Goal: Task Accomplishment & Management: Use online tool/utility

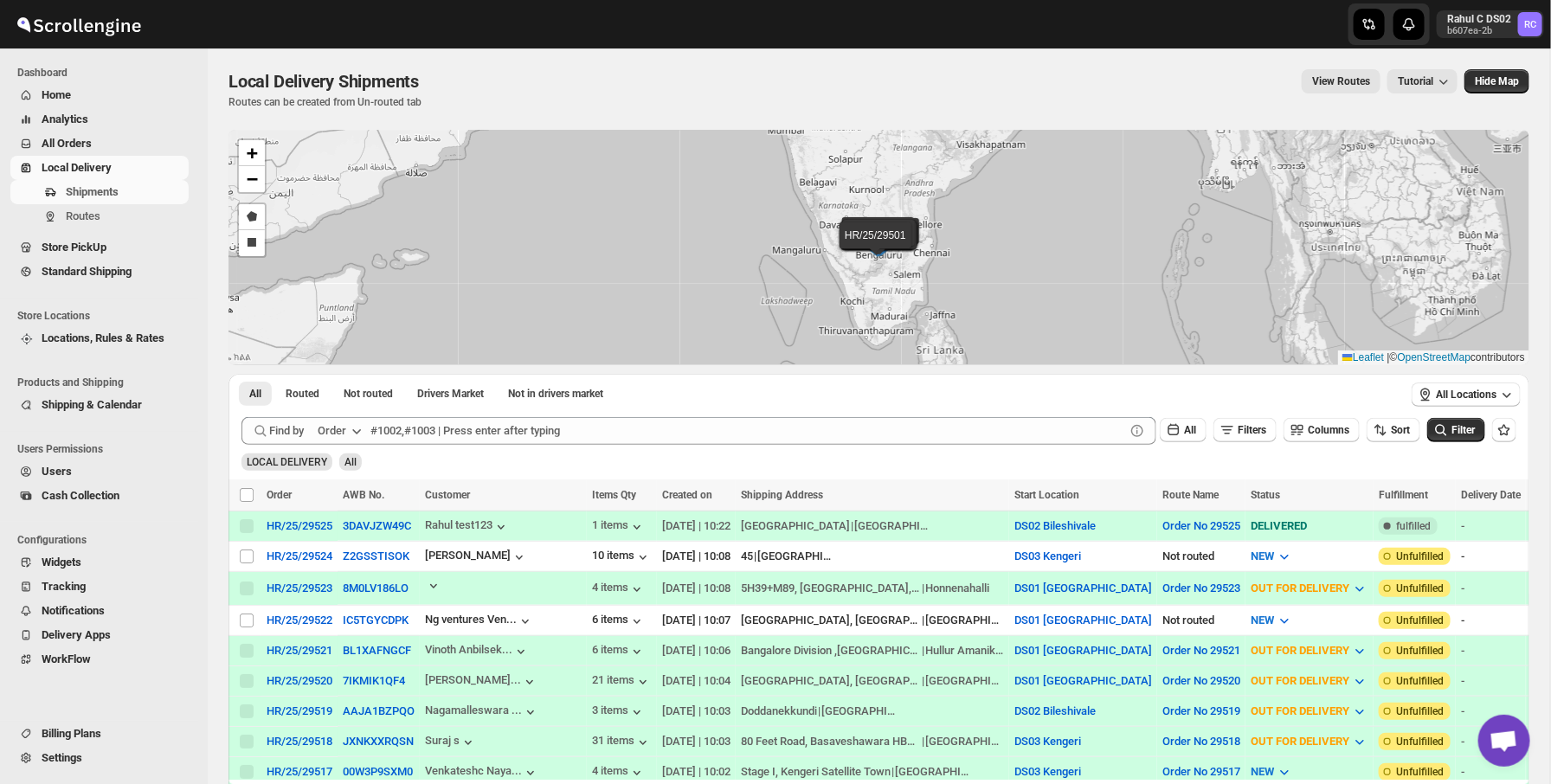
click at [96, 207] on button "Routes" at bounding box center [99, 216] width 178 height 24
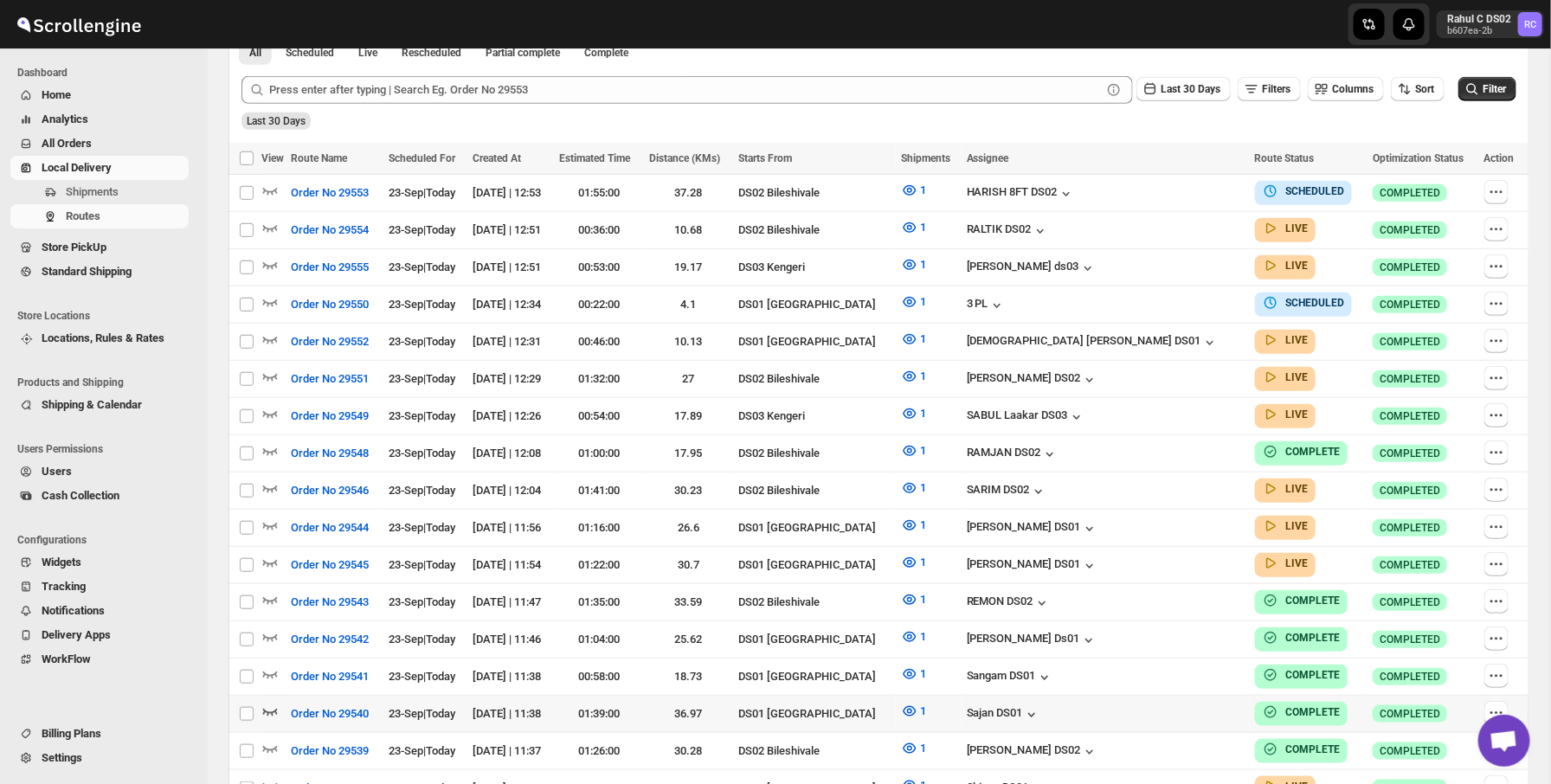
scroll to position [884, 0]
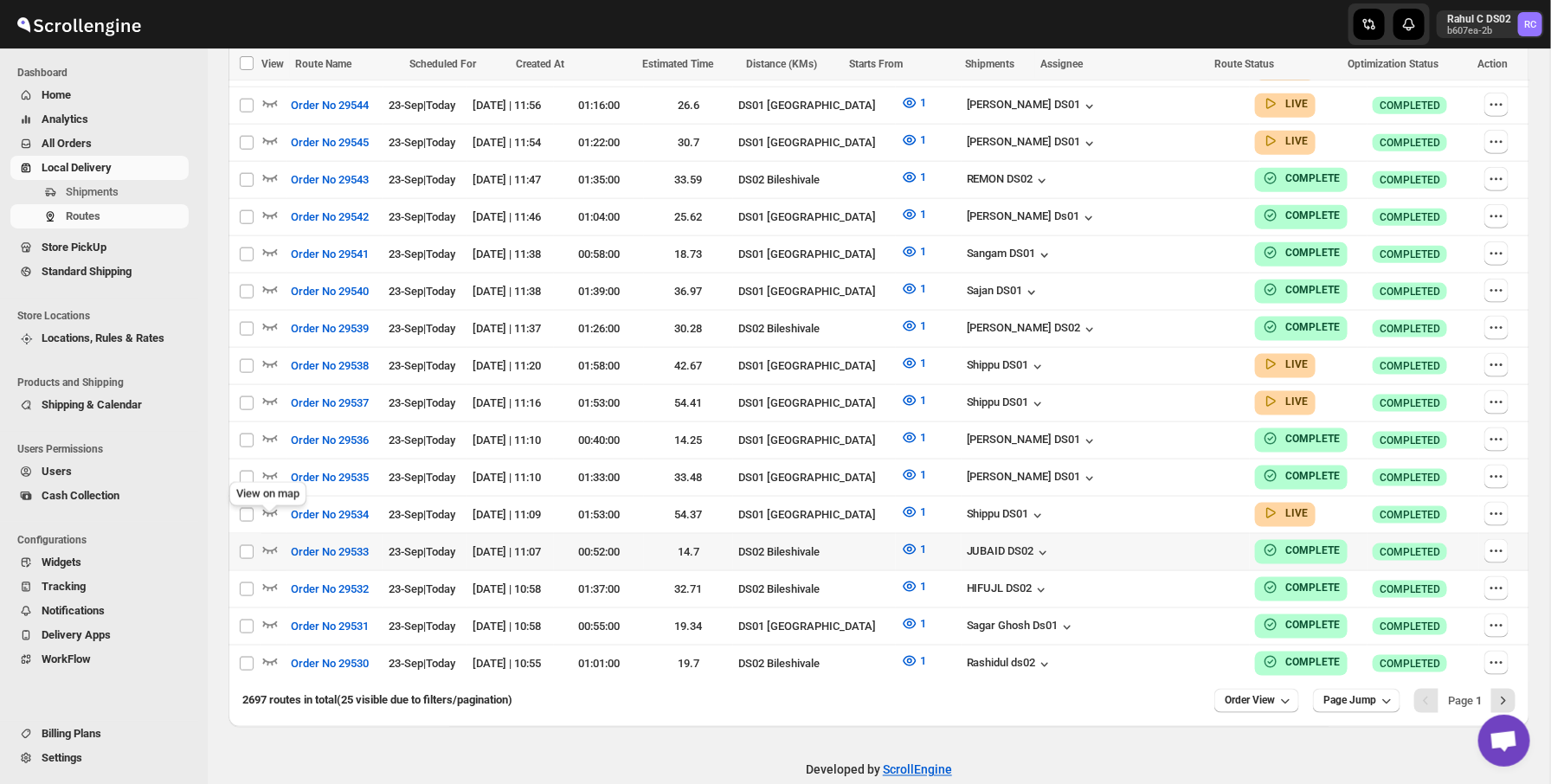
click at [276, 488] on div "View on map" at bounding box center [268, 497] width 84 height 38
click at [272, 511] on icon "button" at bounding box center [271, 513] width 15 height 6
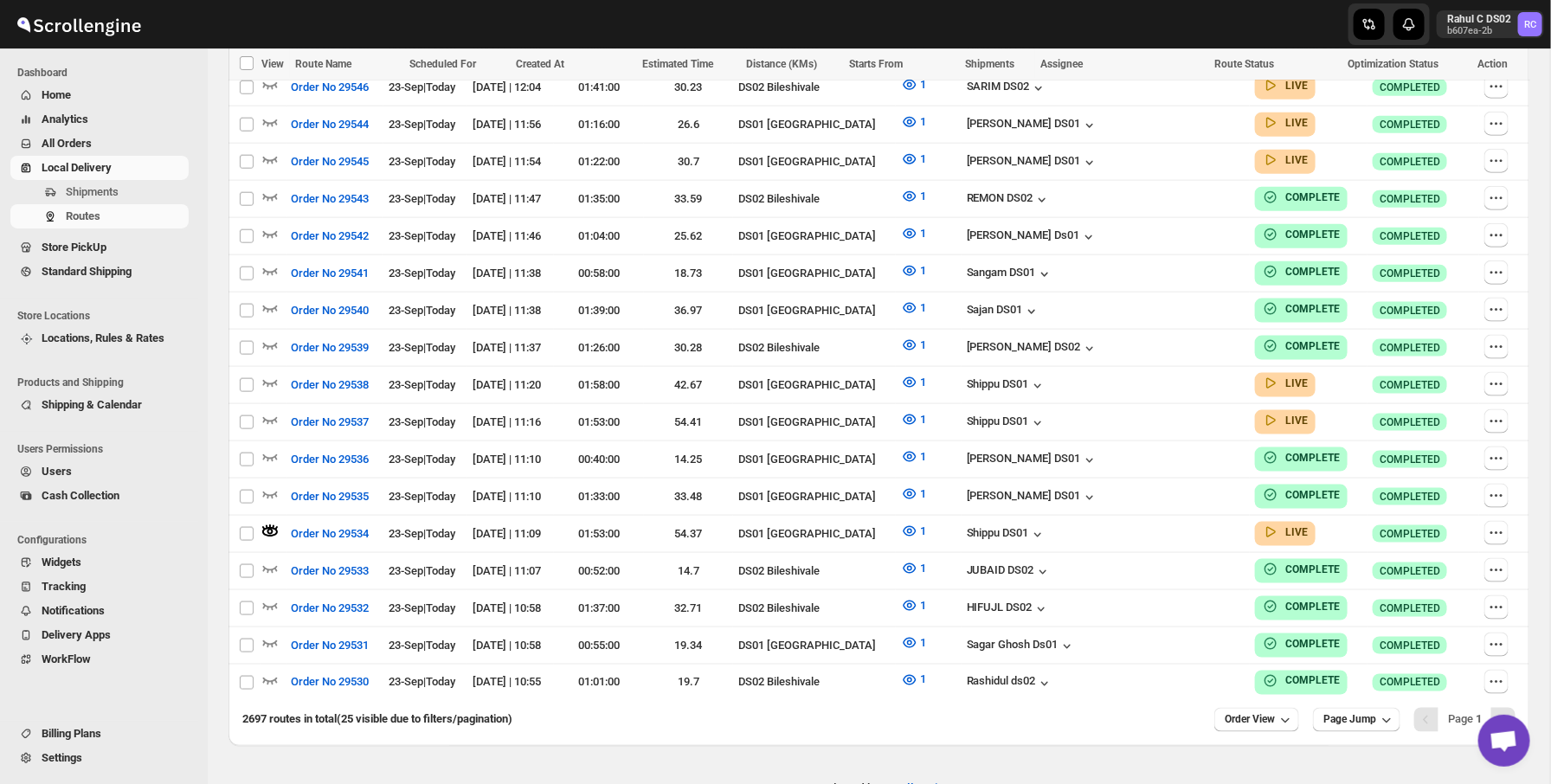
scroll to position [0, 0]
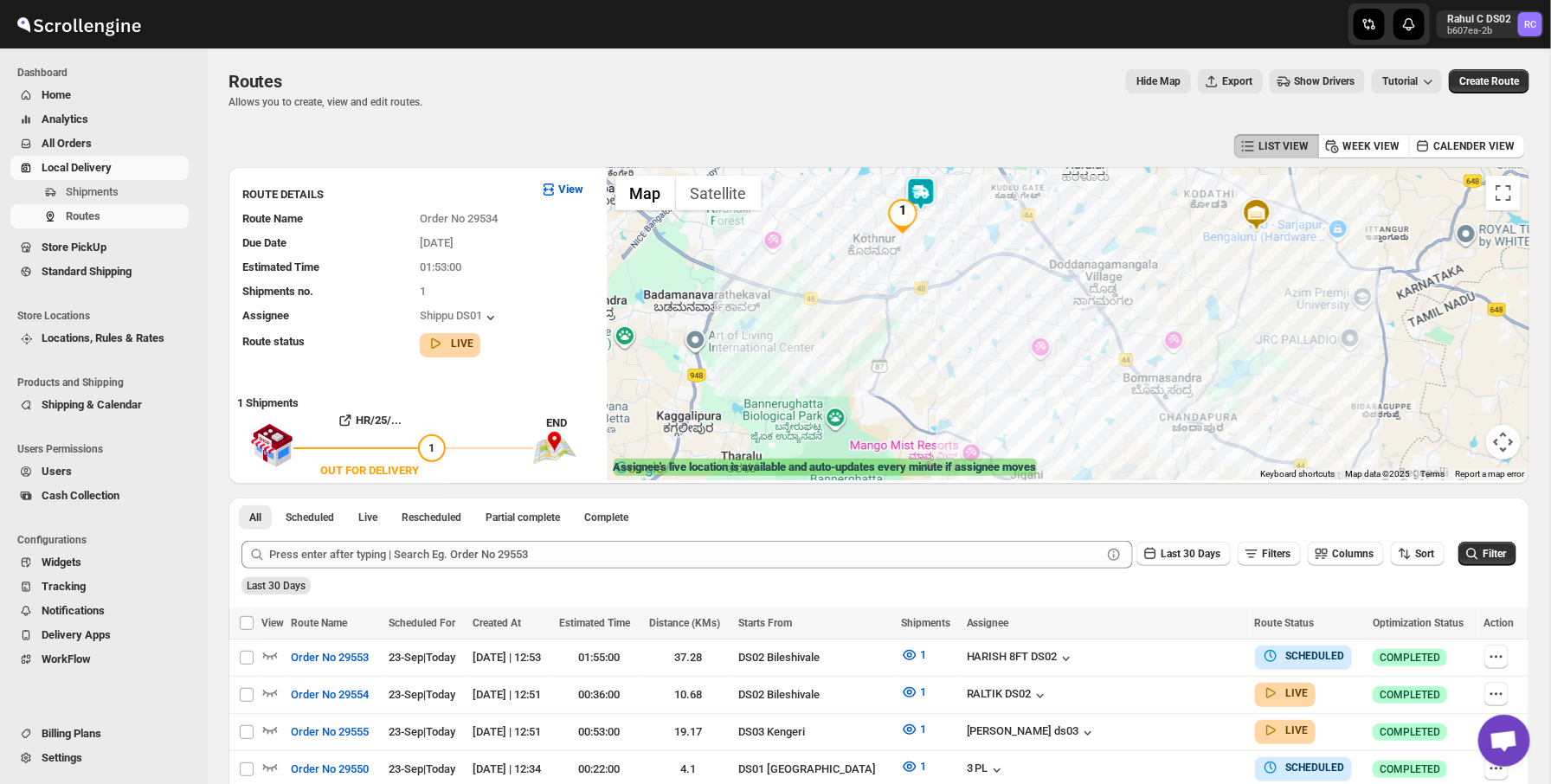
click at [923, 198] on img at bounding box center [920, 193] width 34 height 34
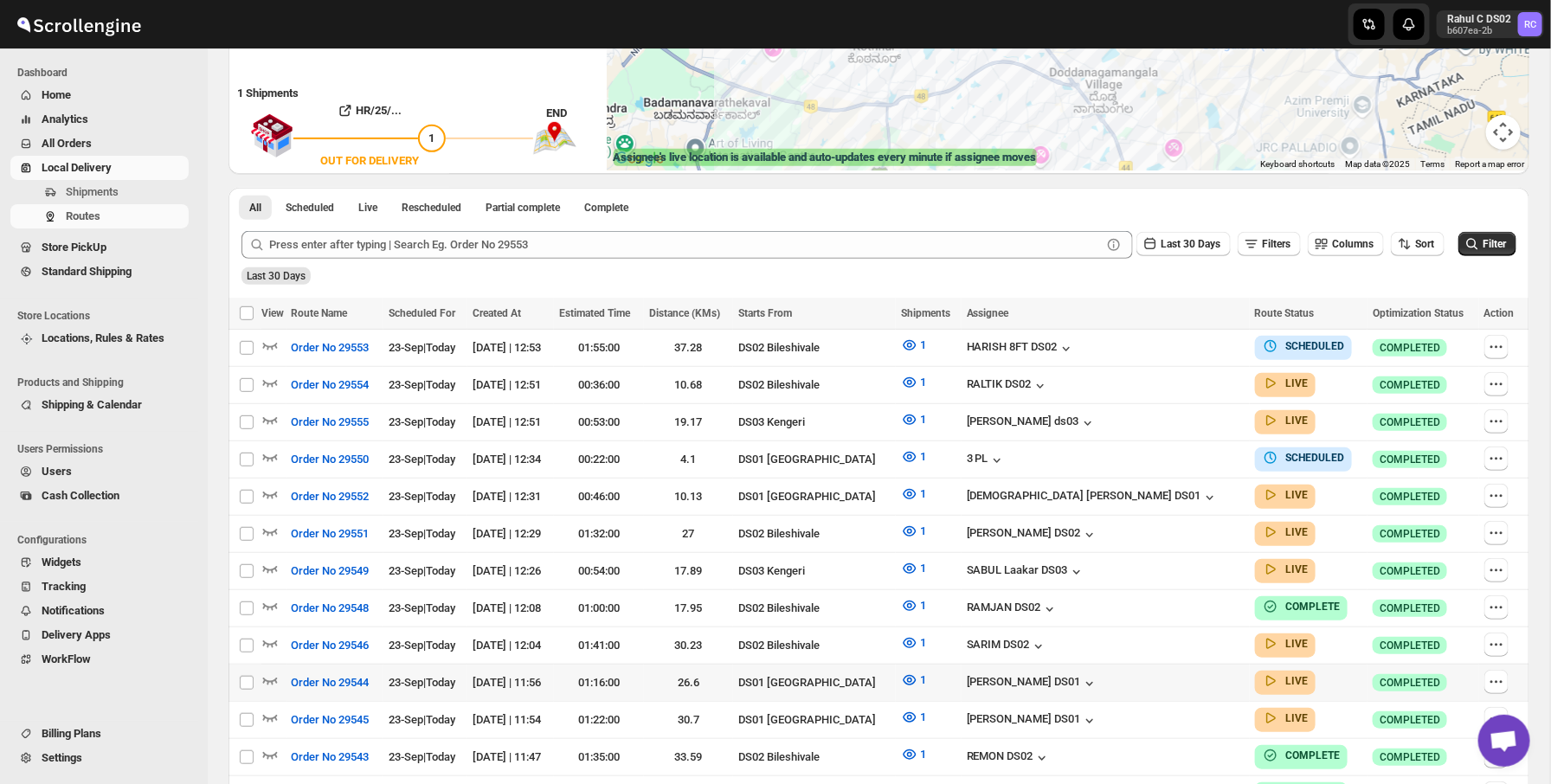
scroll to position [886, 0]
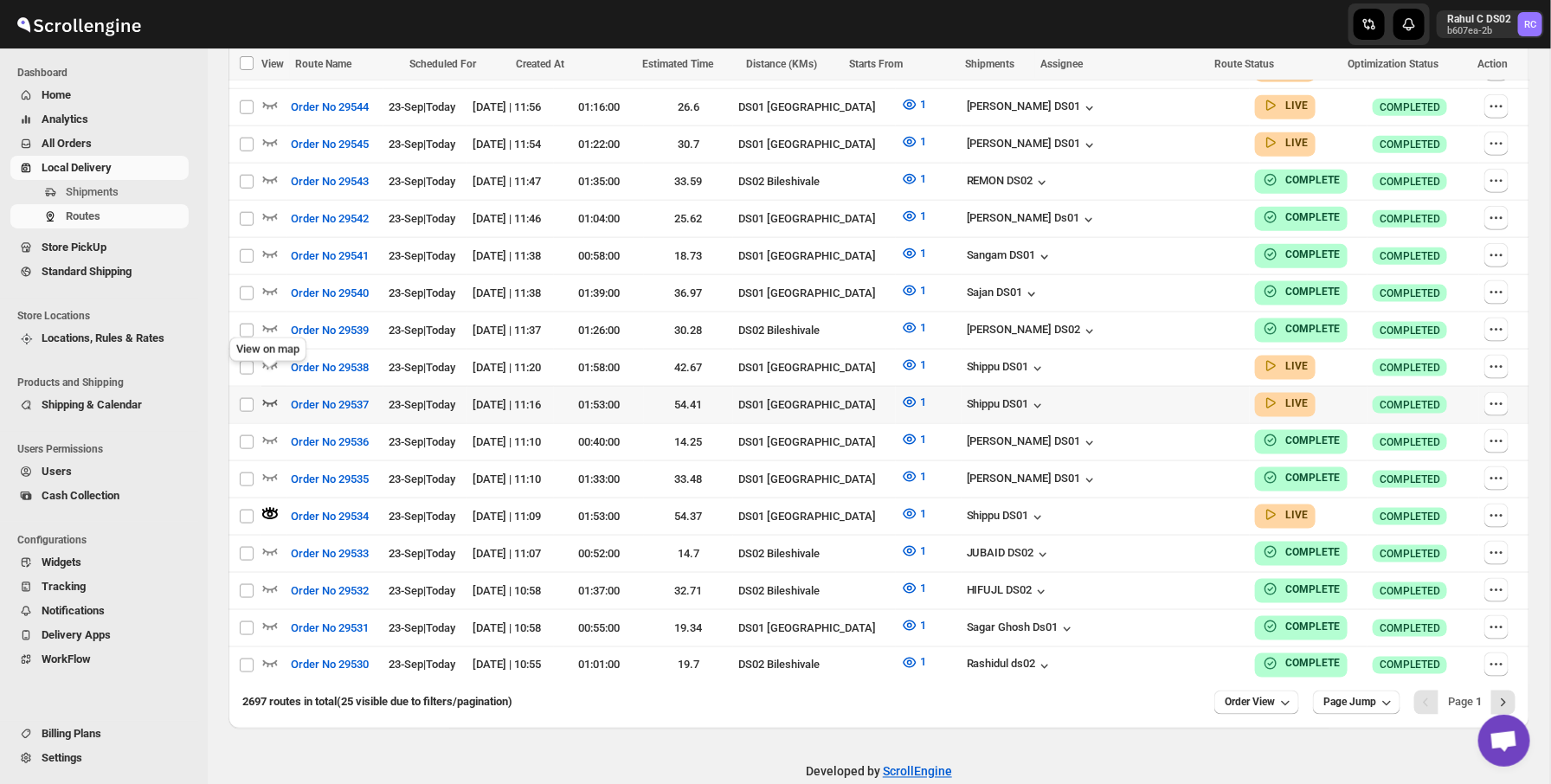
click at [273, 393] on icon "button" at bounding box center [270, 402] width 18 height 18
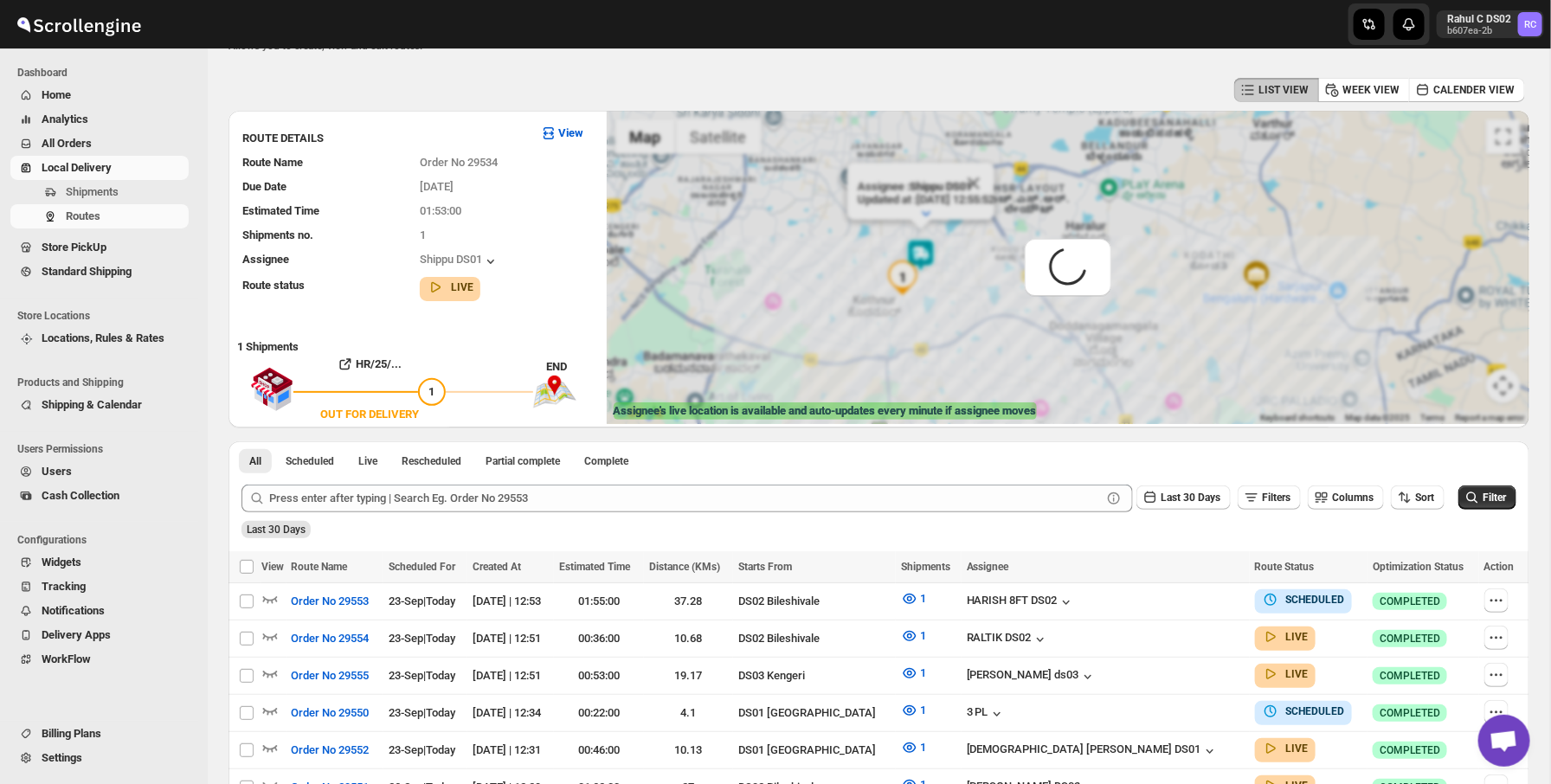
scroll to position [0, 0]
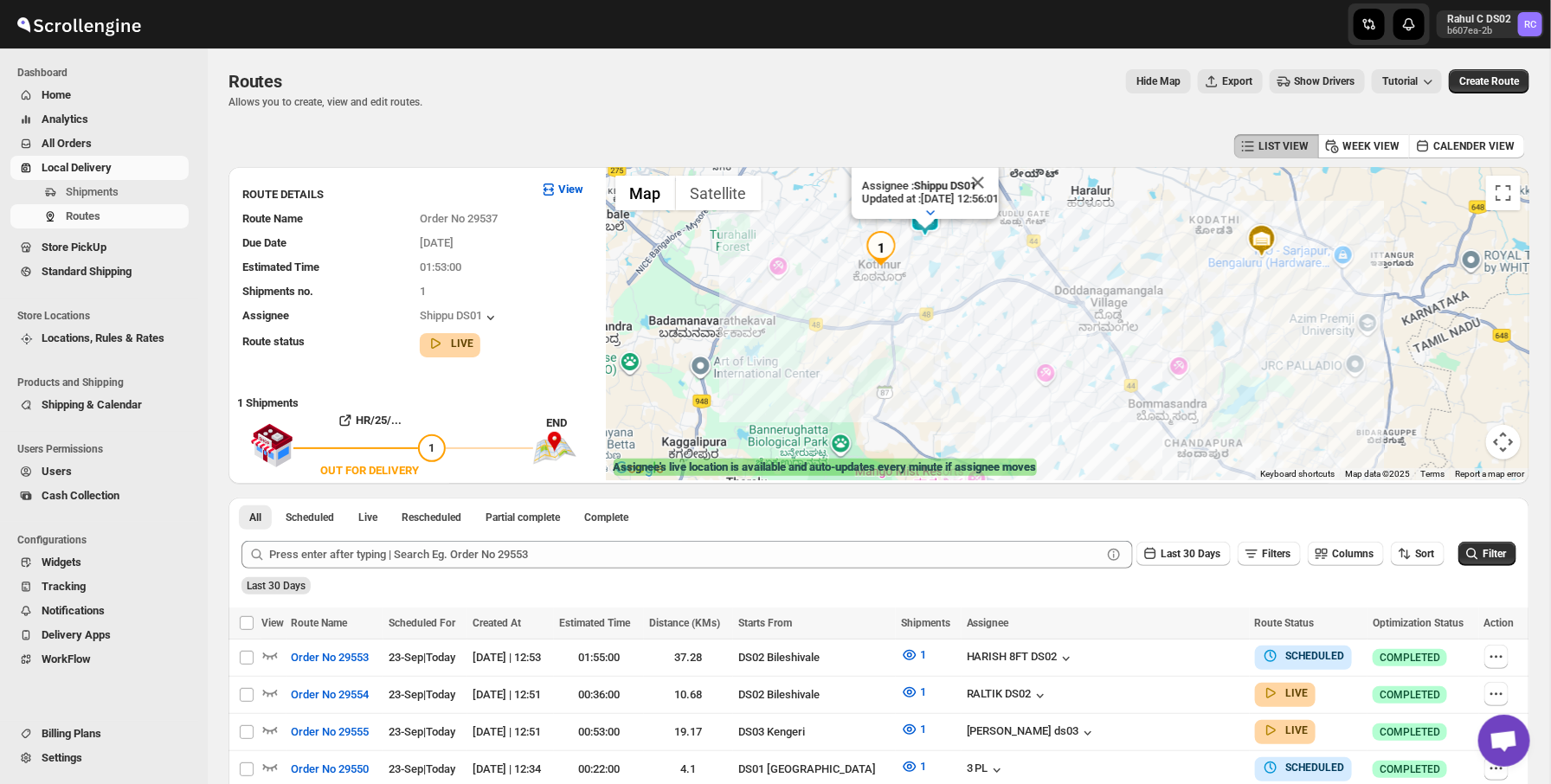
drag, startPoint x: 956, startPoint y: 264, endPoint x: 963, endPoint y: 331, distance: 67.4
click at [963, 332] on div "Assignee : Shippu DS01 Updated at : [DATE] 12:56:01 Duty mode Enabled Battery p…" at bounding box center [1068, 323] width 923 height 313
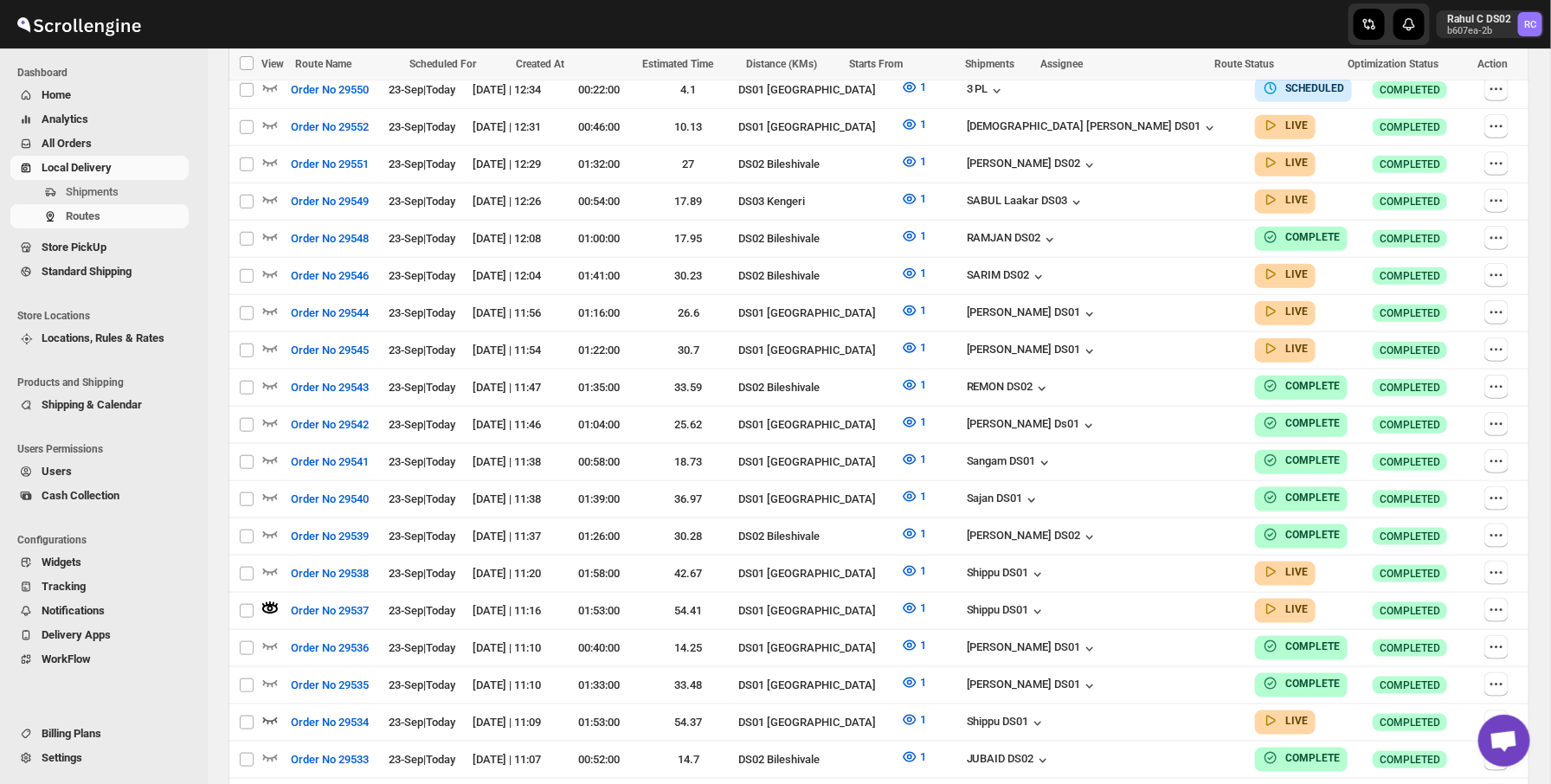
scroll to position [886, 0]
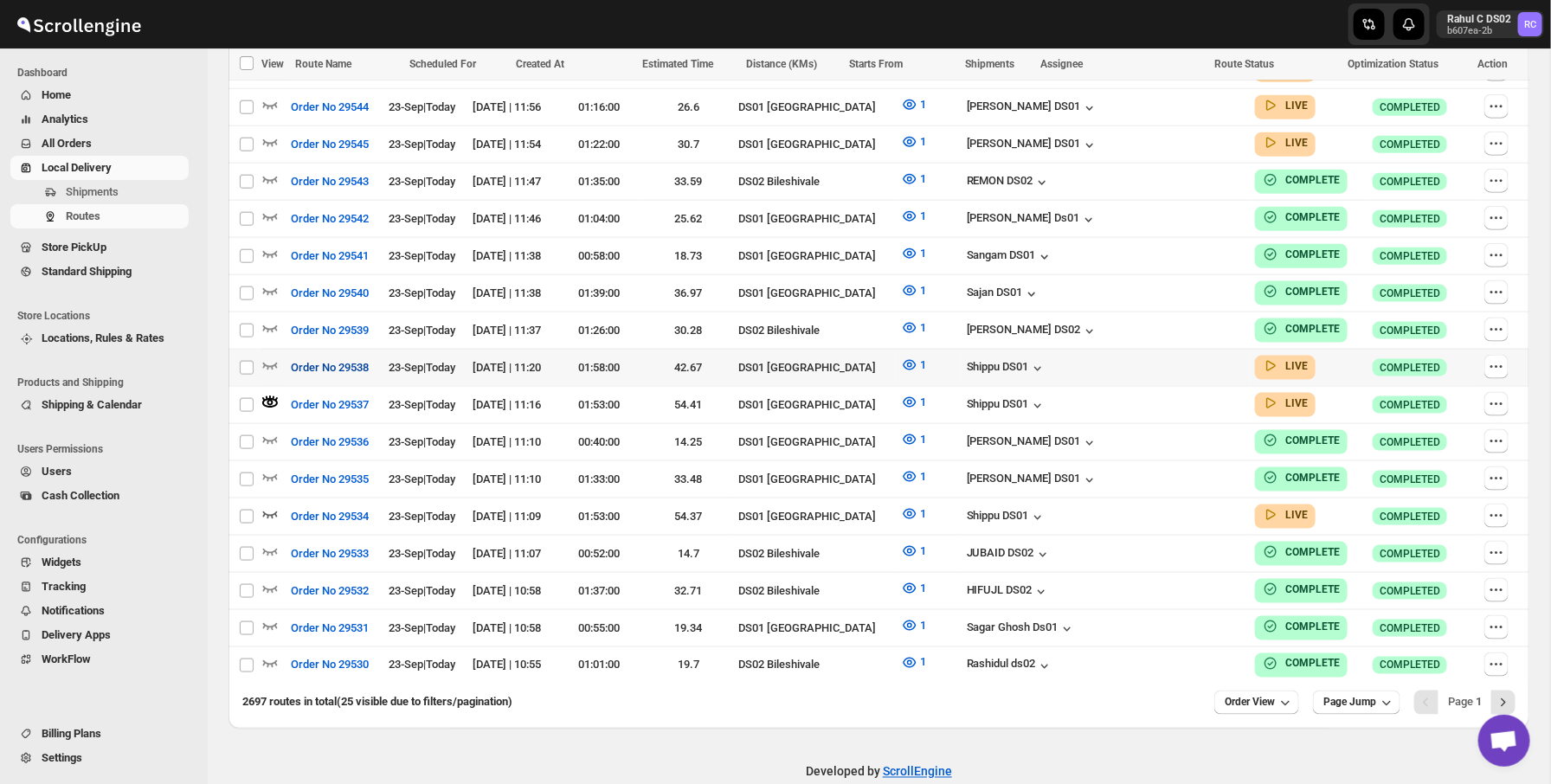
click at [285, 355] on button "Order No 29538" at bounding box center [331, 368] width 99 height 28
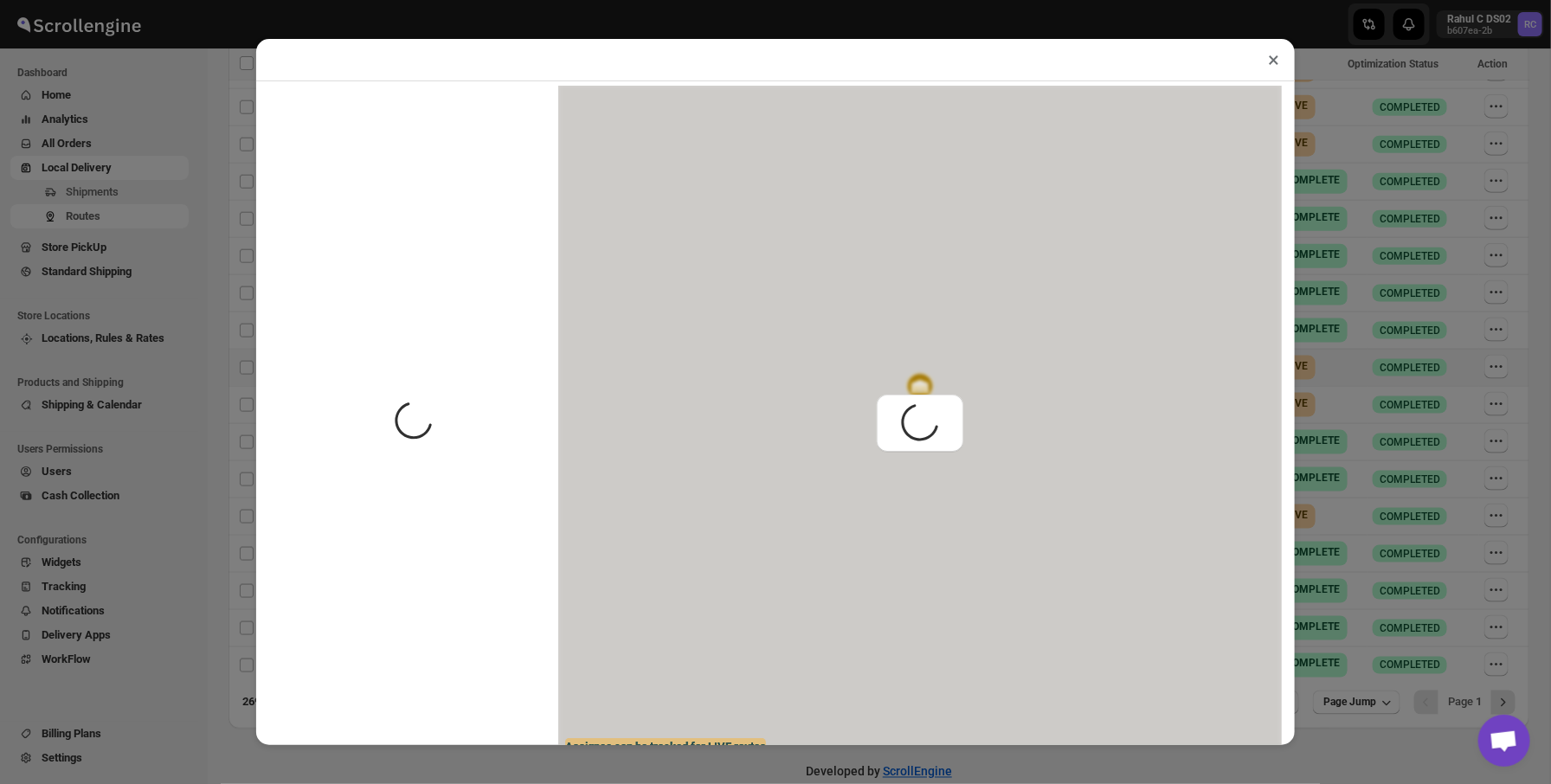
click at [276, 353] on div at bounding box center [413, 423] width 289 height 674
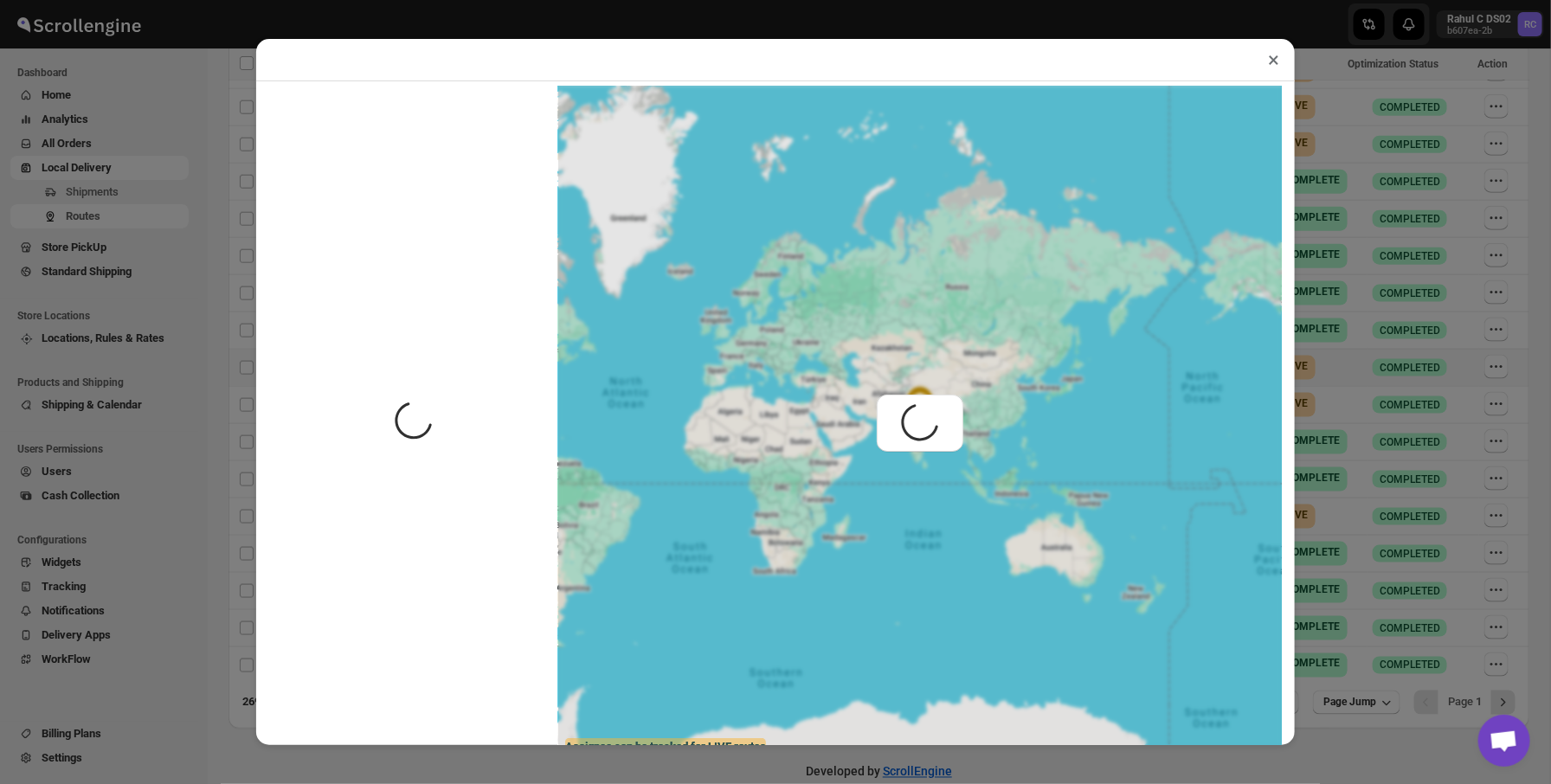
click at [200, 353] on div "× Spinner example Assignee can be tracked for LIVE routes" at bounding box center [775, 392] width 1551 height 784
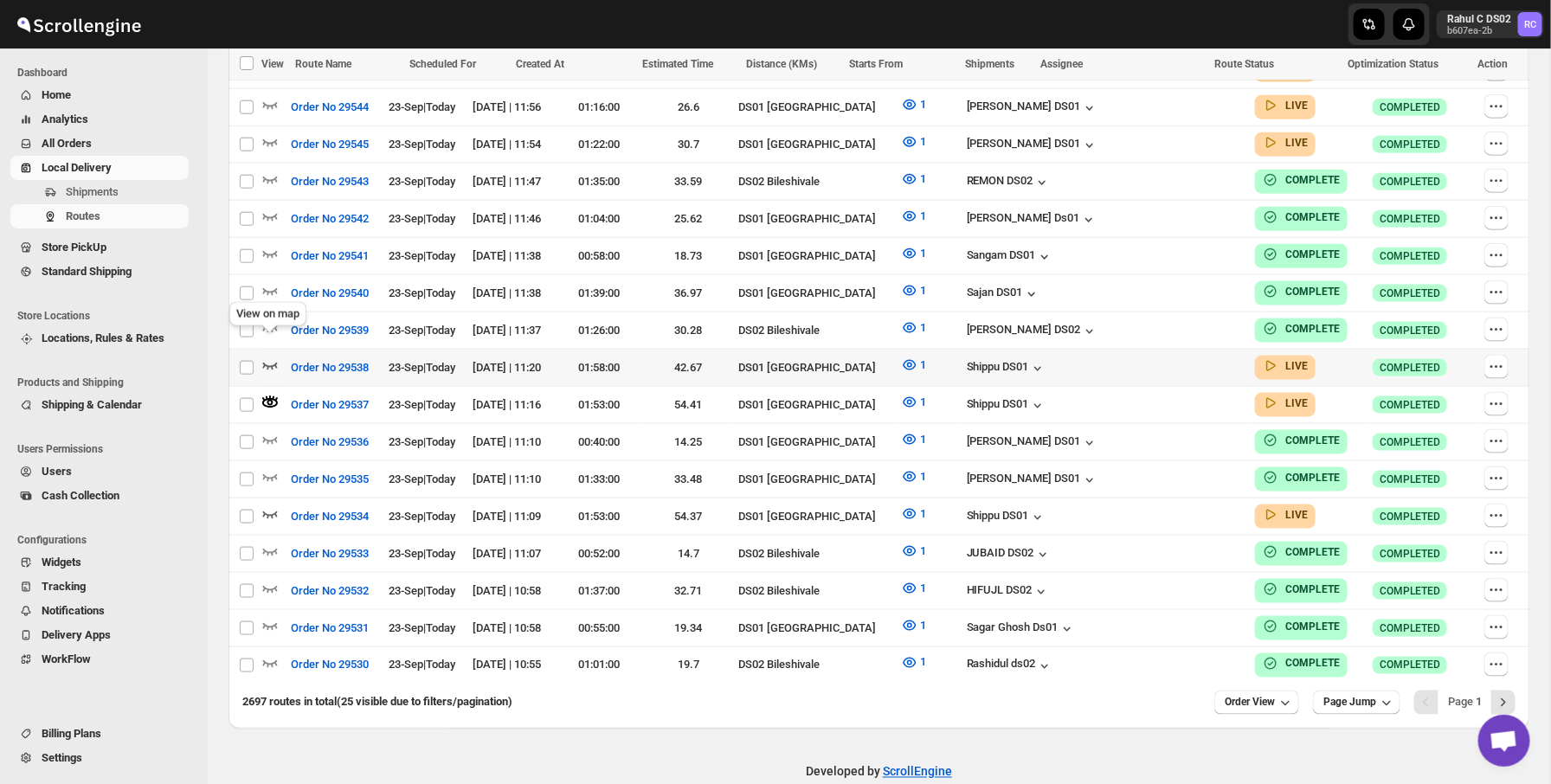
click at [268, 356] on icon "button" at bounding box center [270, 365] width 18 height 18
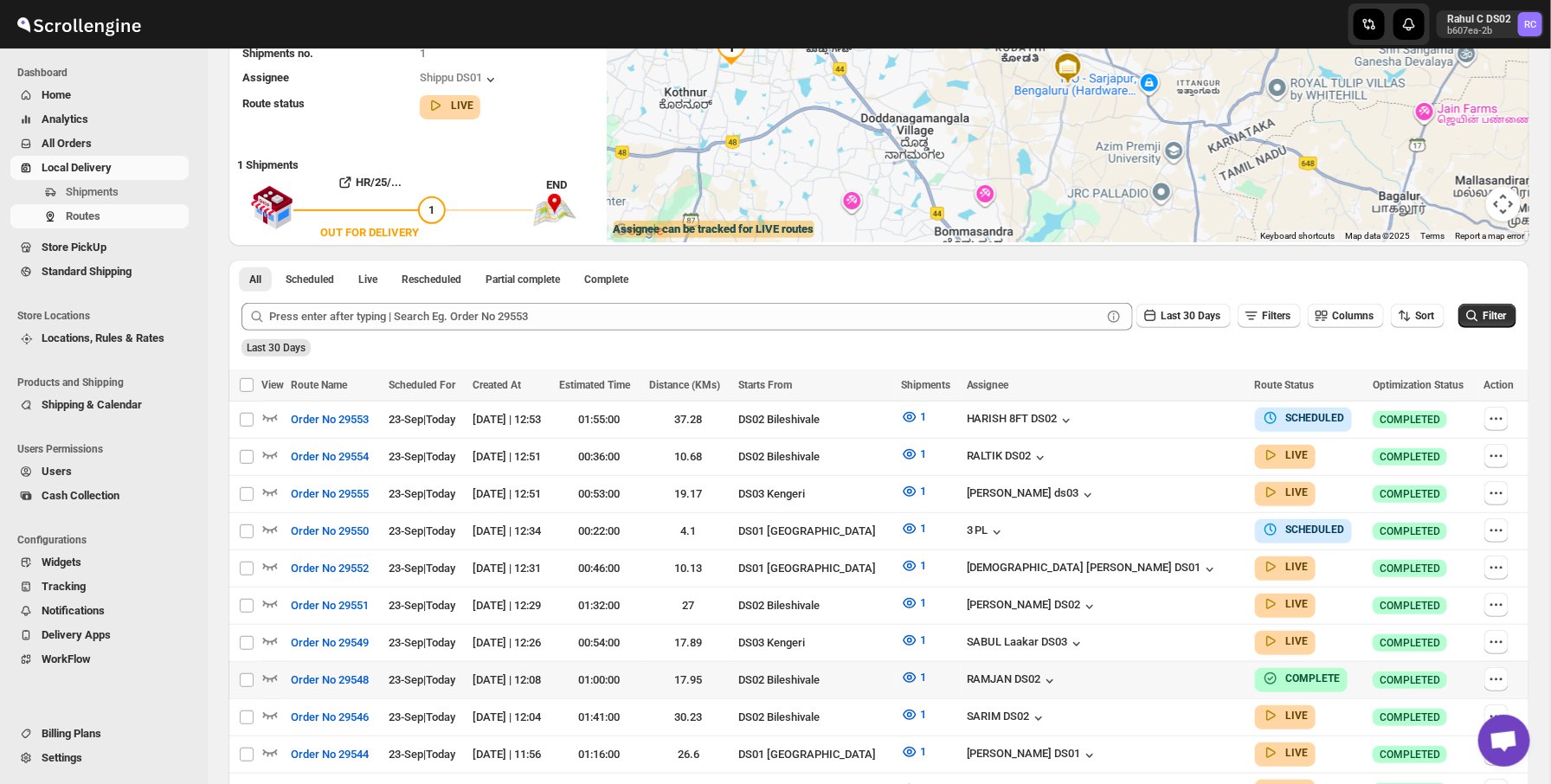
scroll to position [0, 0]
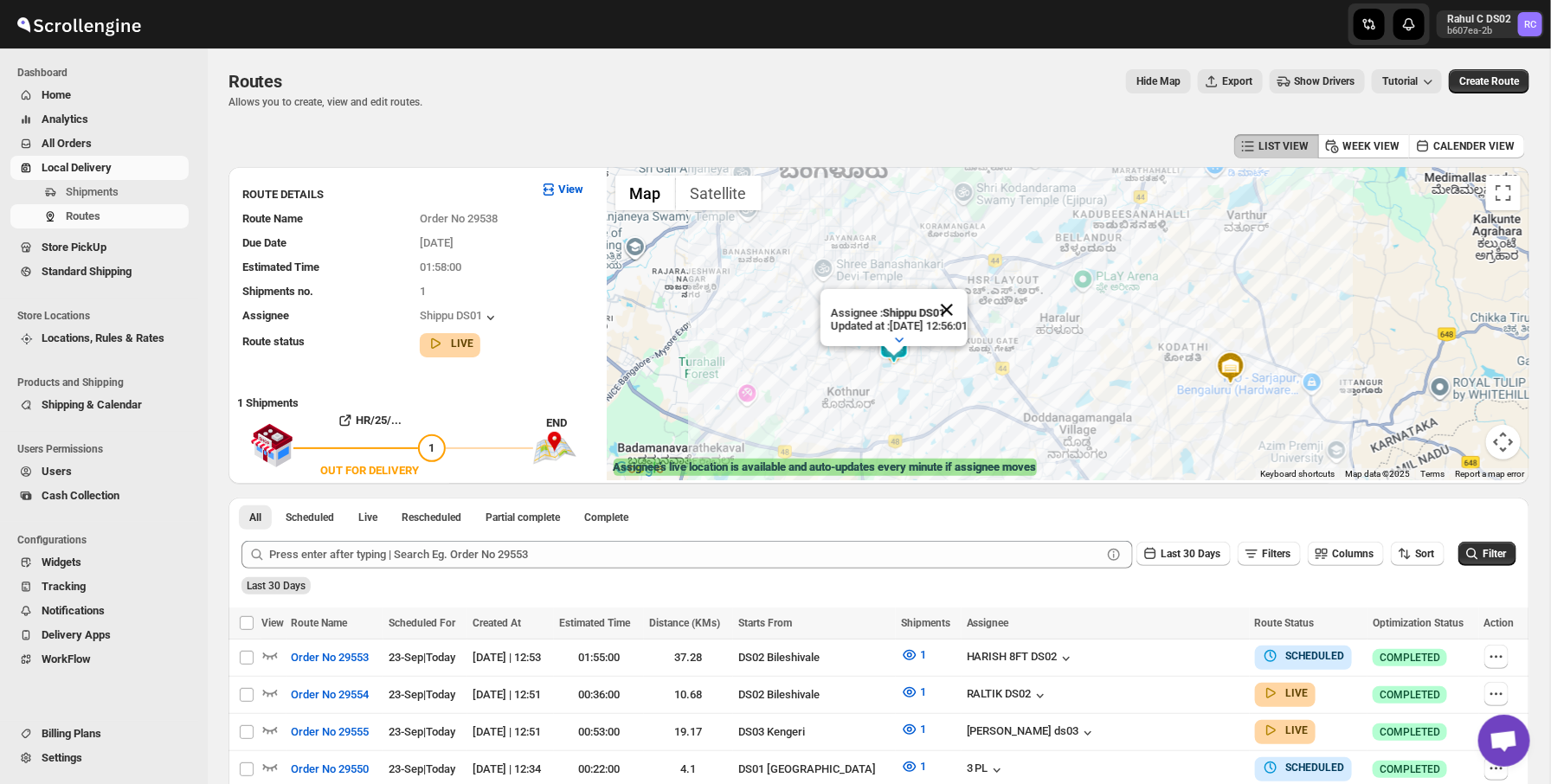
click at [967, 308] on button "Close" at bounding box center [947, 309] width 42 height 42
